Goal: Task Accomplishment & Management: Use online tool/utility

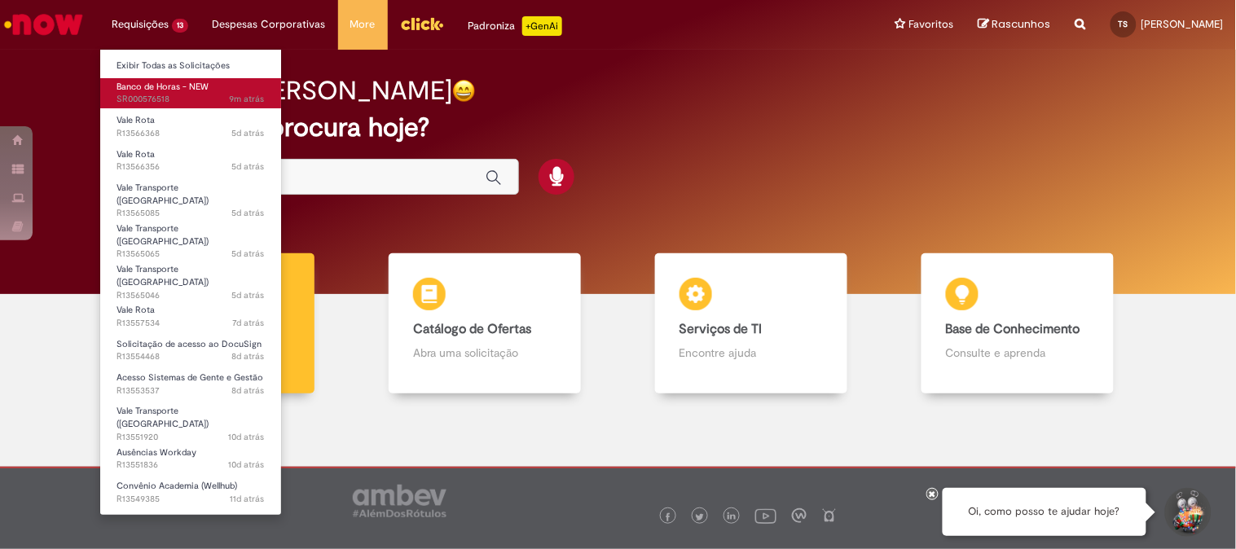
click at [149, 90] on span "Banco de Horas - NEW" at bounding box center [163, 87] width 92 height 12
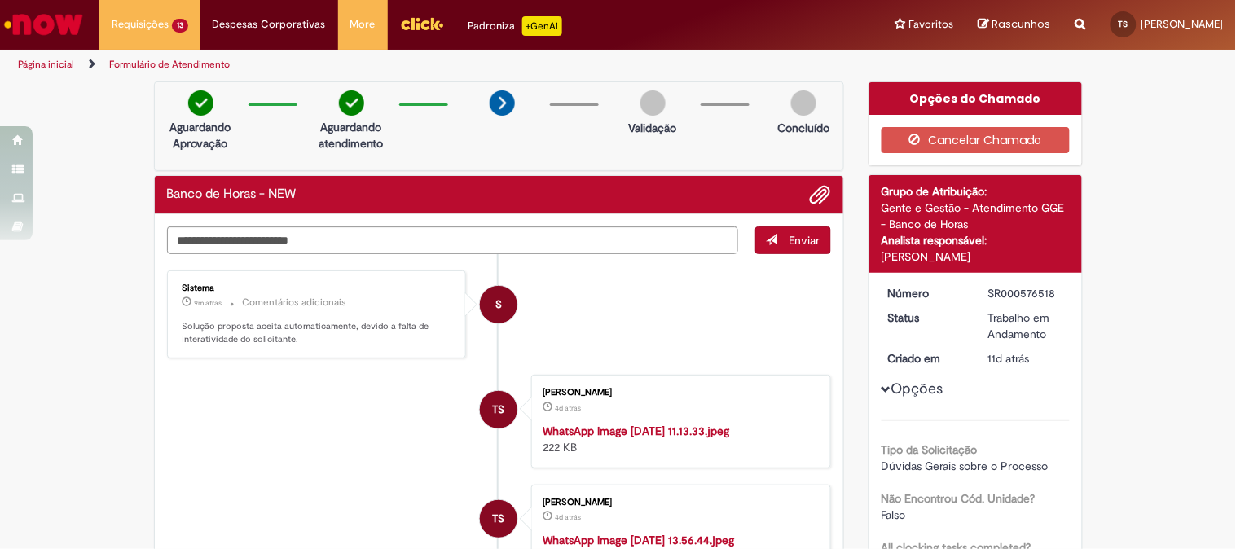
scroll to position [90, 0]
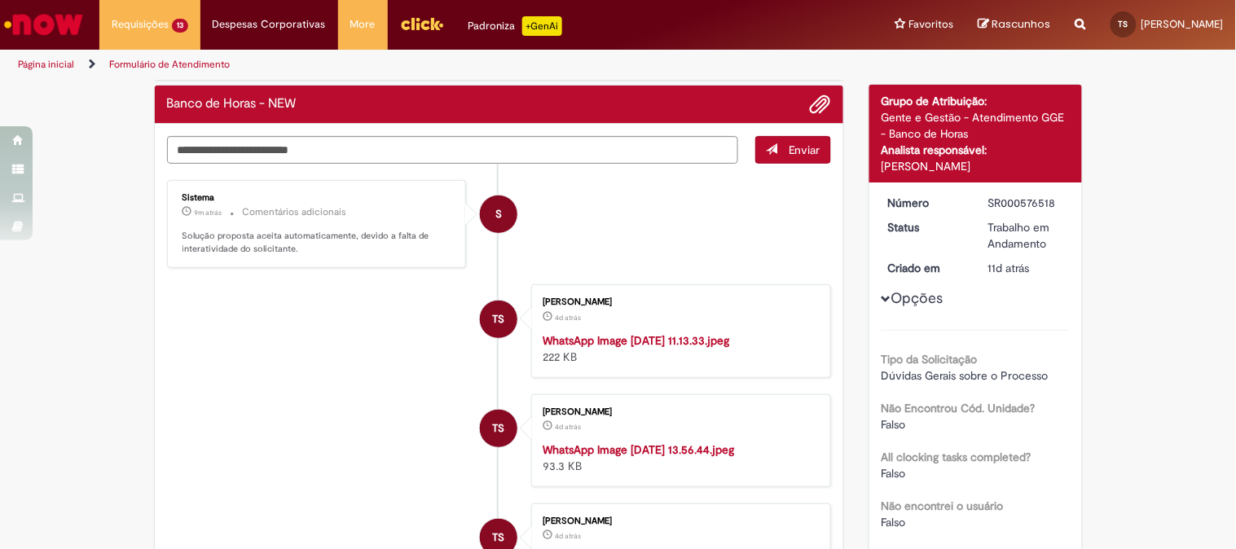
drag, startPoint x: 255, startPoint y: 133, endPoint x: 246, endPoint y: 145, distance: 15.2
click at [246, 145] on textarea "Digite sua mensagem aqui..." at bounding box center [453, 150] width 572 height 28
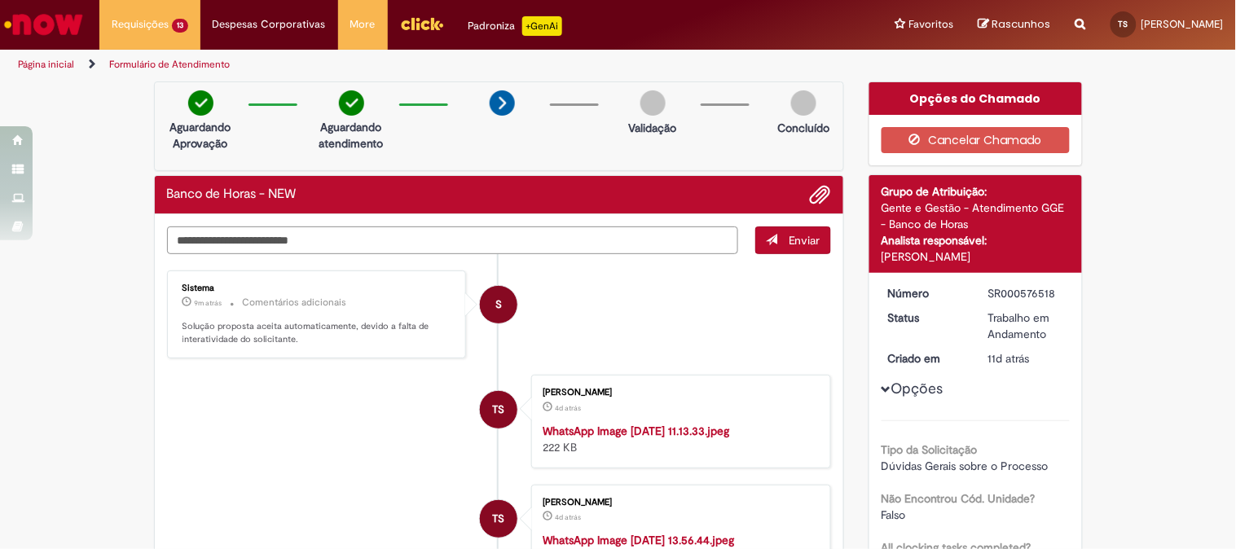
click at [354, 246] on textarea "Digite sua mensagem aqui..." at bounding box center [453, 241] width 572 height 28
click at [1029, 290] on div "SR000576518" at bounding box center [1026, 293] width 76 height 16
copy dd "SR000576518"
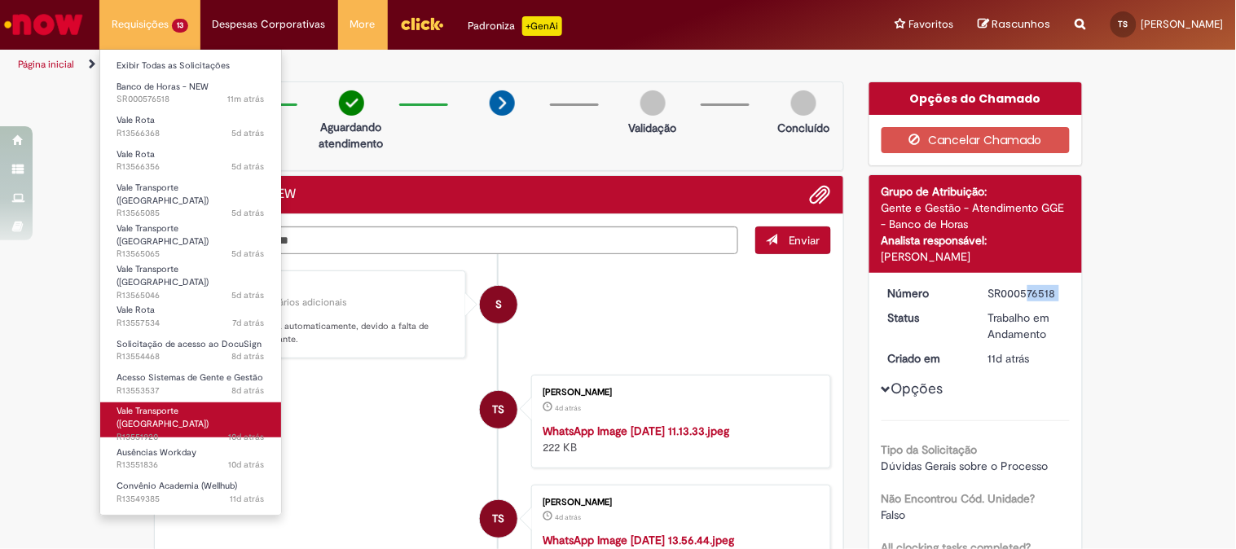
click at [183, 431] on span "10d atrás 10 dias atrás R13551920" at bounding box center [191, 437] width 148 height 13
